Goal: Check status: Check status

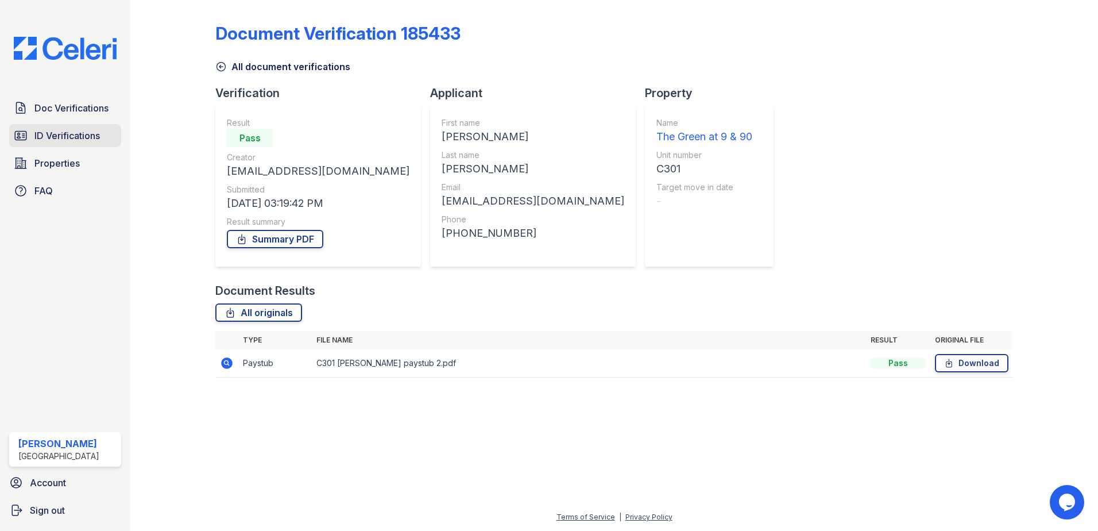
click at [78, 137] on span "ID Verifications" at bounding box center [66, 136] width 65 height 14
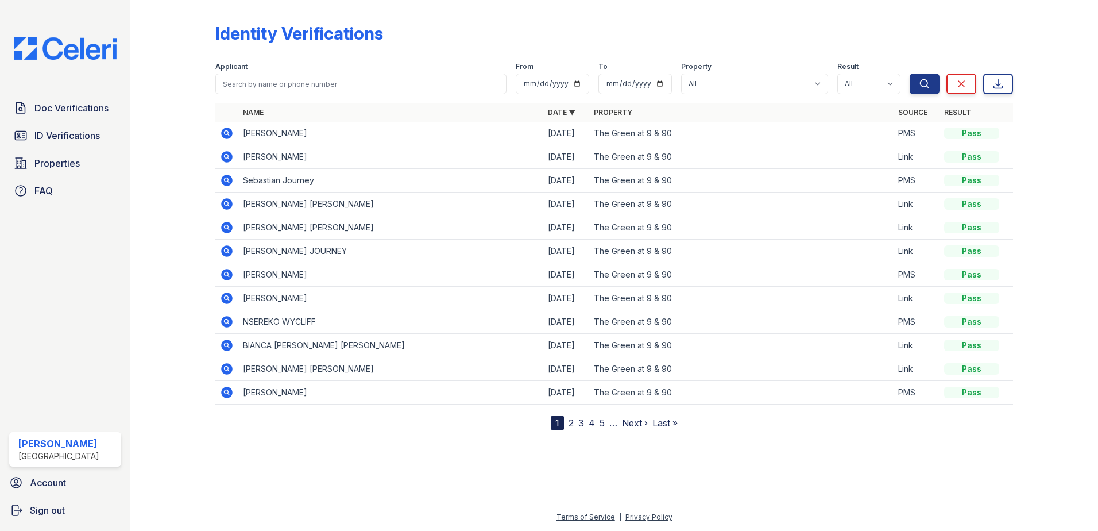
click at [229, 156] on icon at bounding box center [227, 157] width 14 height 14
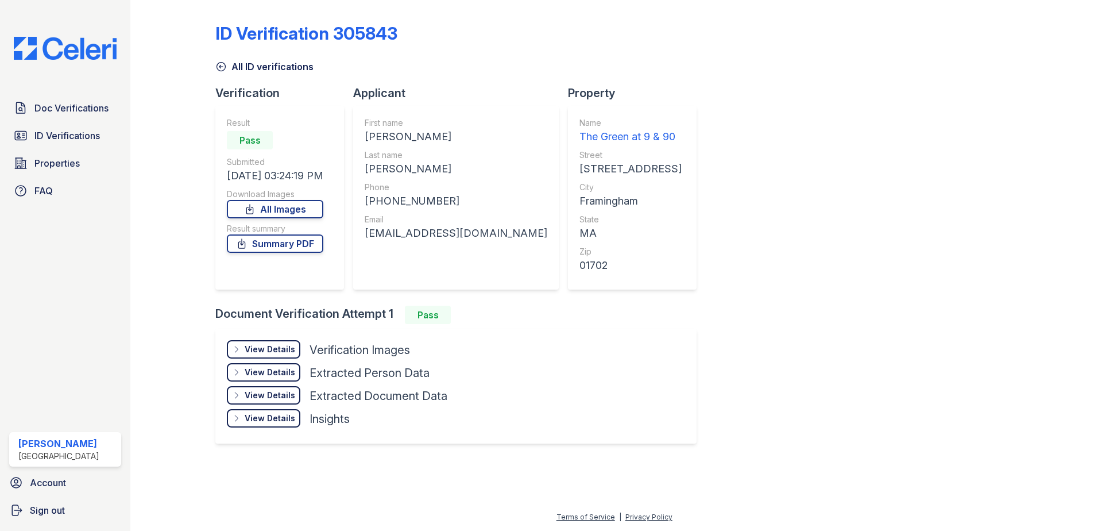
click at [276, 347] on div "View Details" at bounding box center [270, 348] width 51 height 11
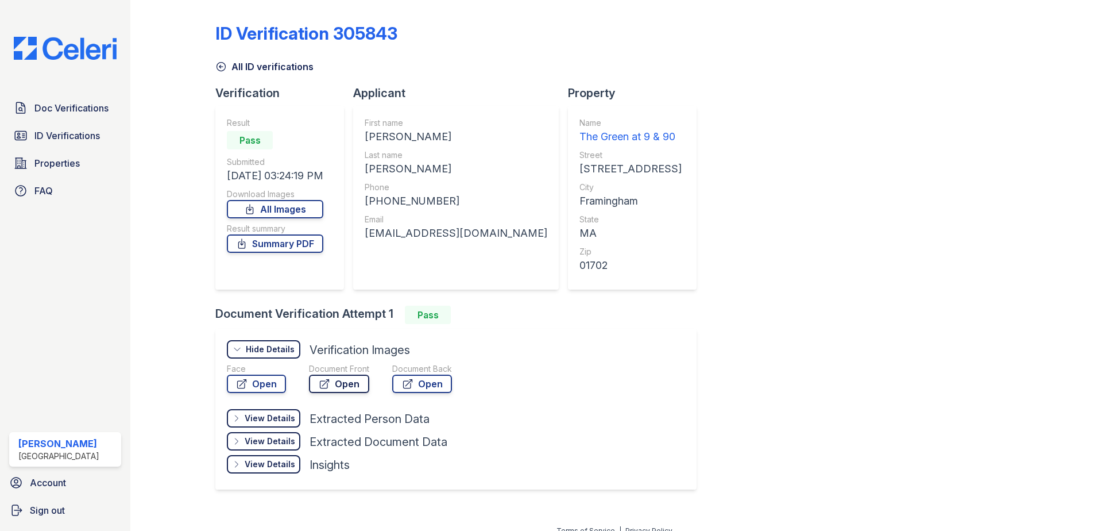
click at [342, 382] on link "Open" at bounding box center [339, 383] width 60 height 18
click at [345, 383] on link "Open" at bounding box center [339, 383] width 60 height 18
